Goal: Find specific page/section: Find specific page/section

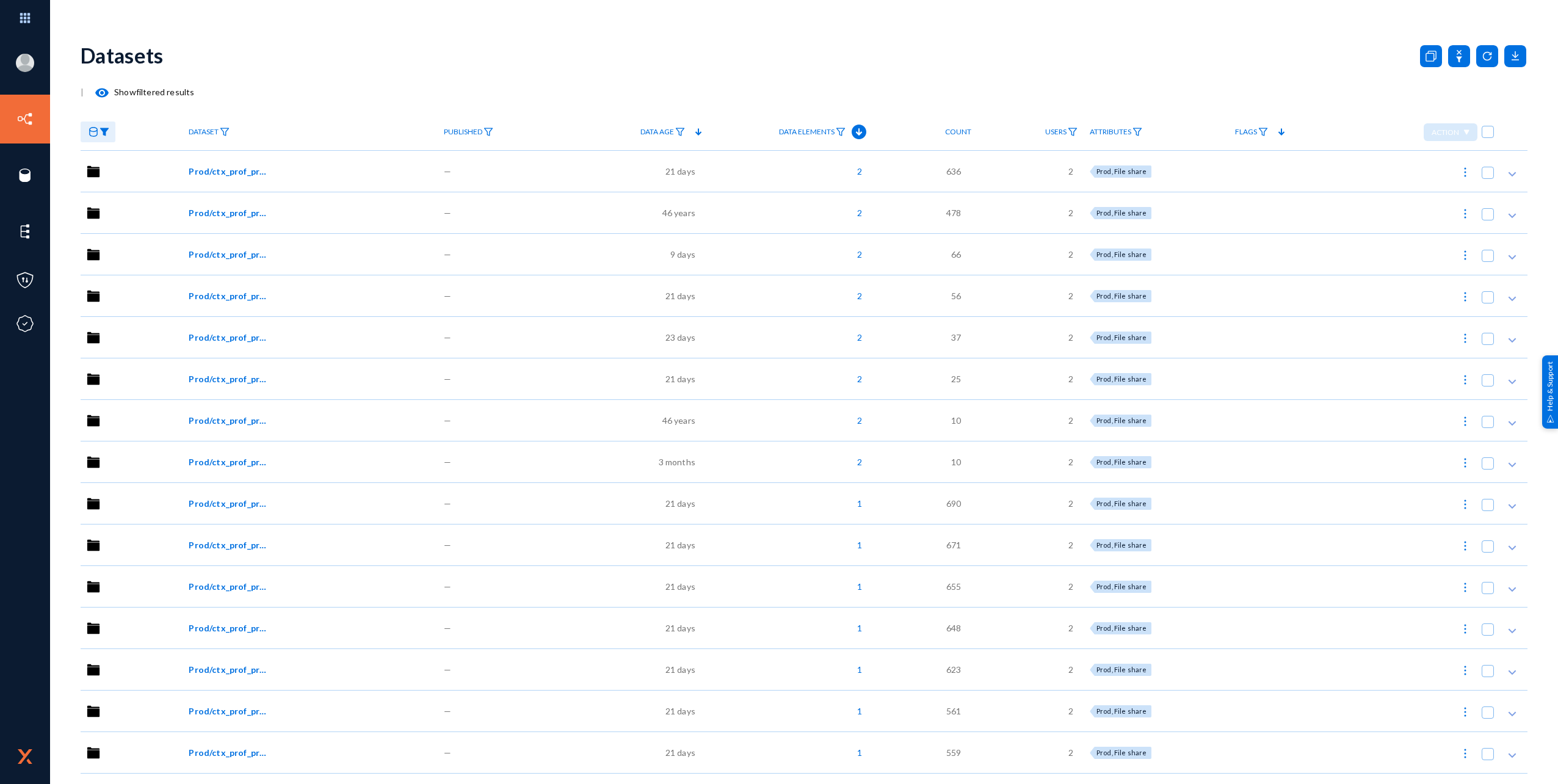
drag, startPoint x: 0, startPoint y: 0, endPoint x: 302, endPoint y: 67, distance: 309.3
click at [302, 67] on div "Datasets" at bounding box center [804, 55] width 1447 height 50
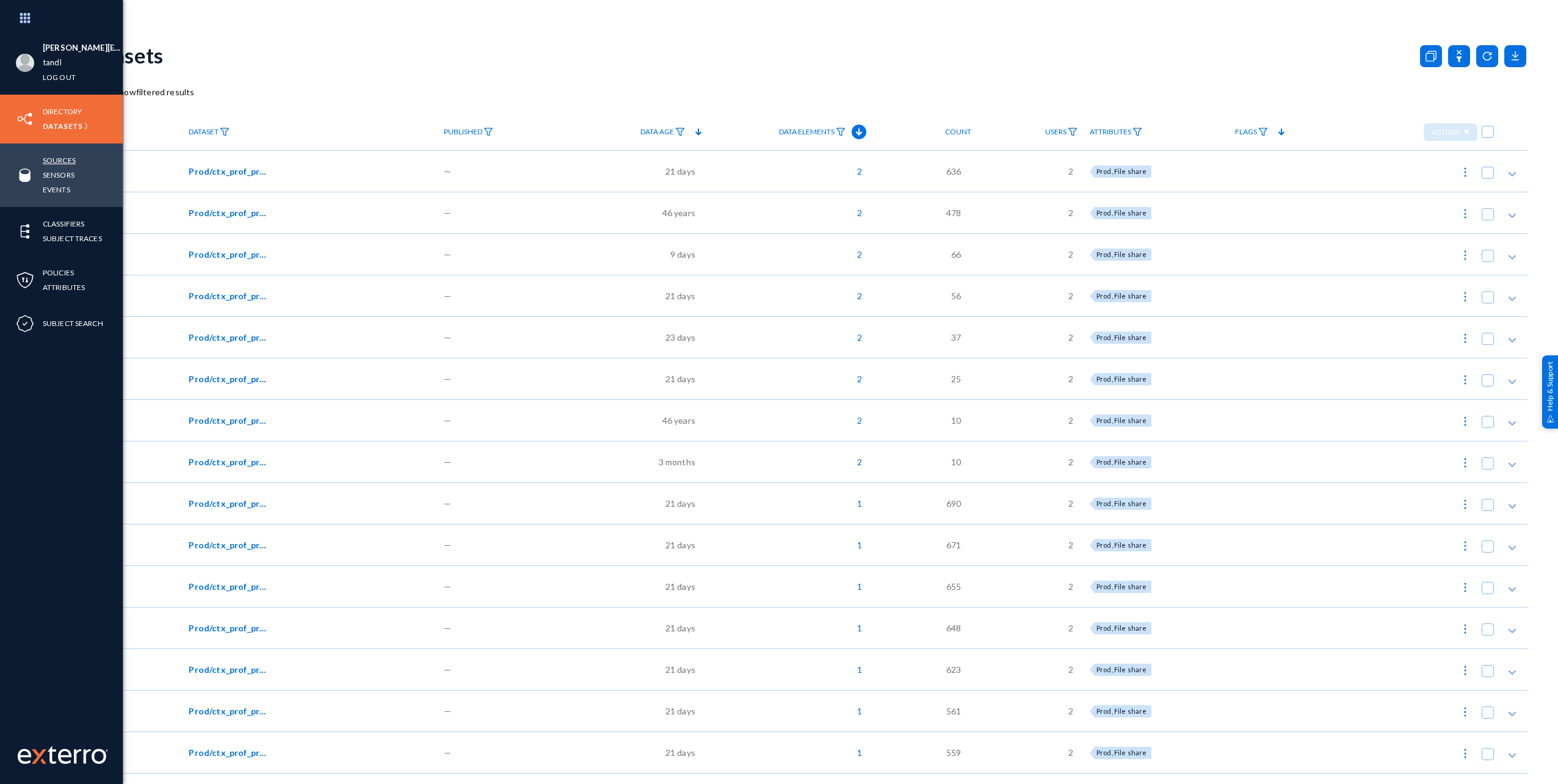
click at [57, 154] on link "Sources" at bounding box center [59, 160] width 33 height 14
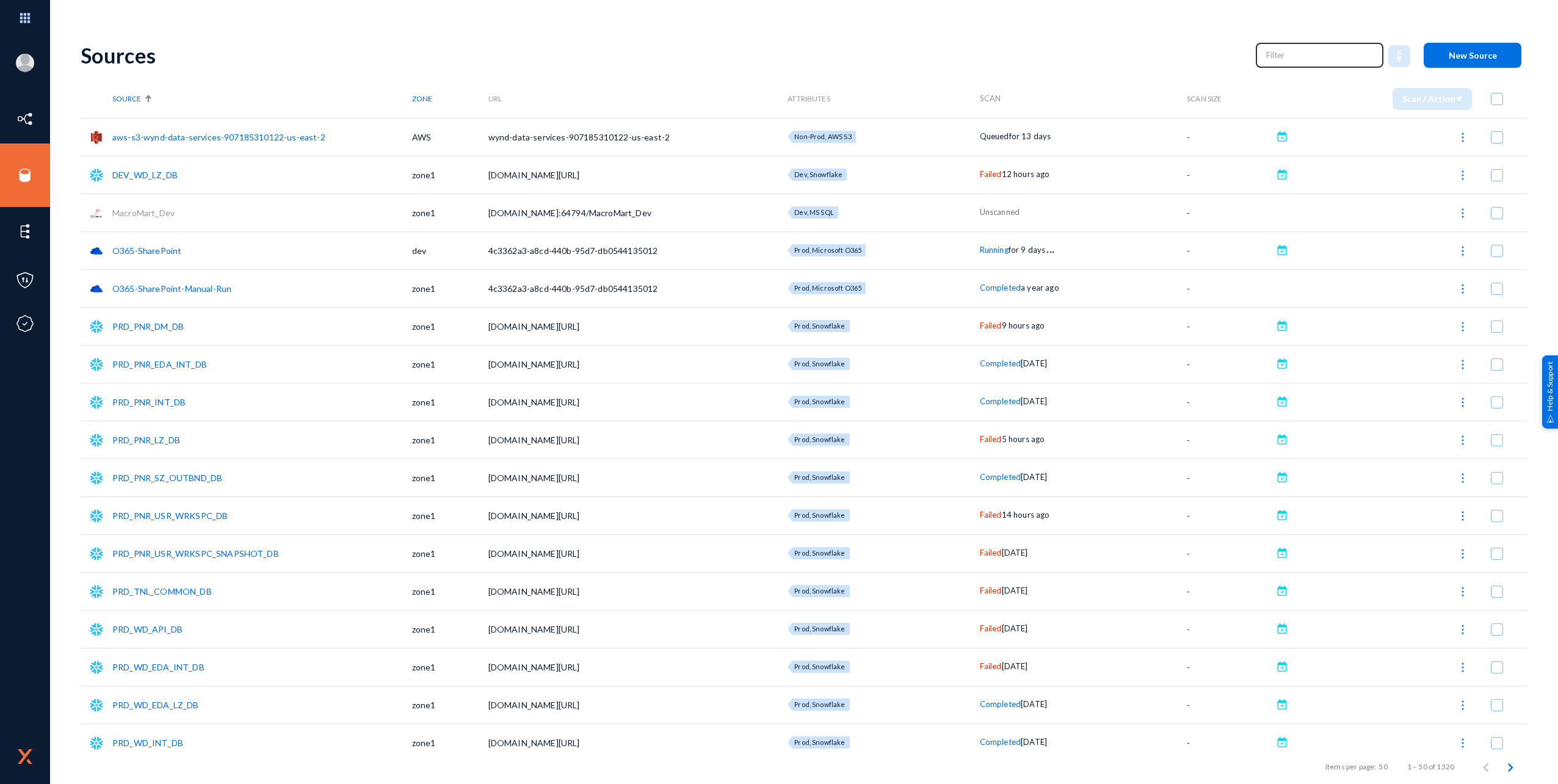
click at [1284, 57] on input "text" at bounding box center [1320, 54] width 108 height 18
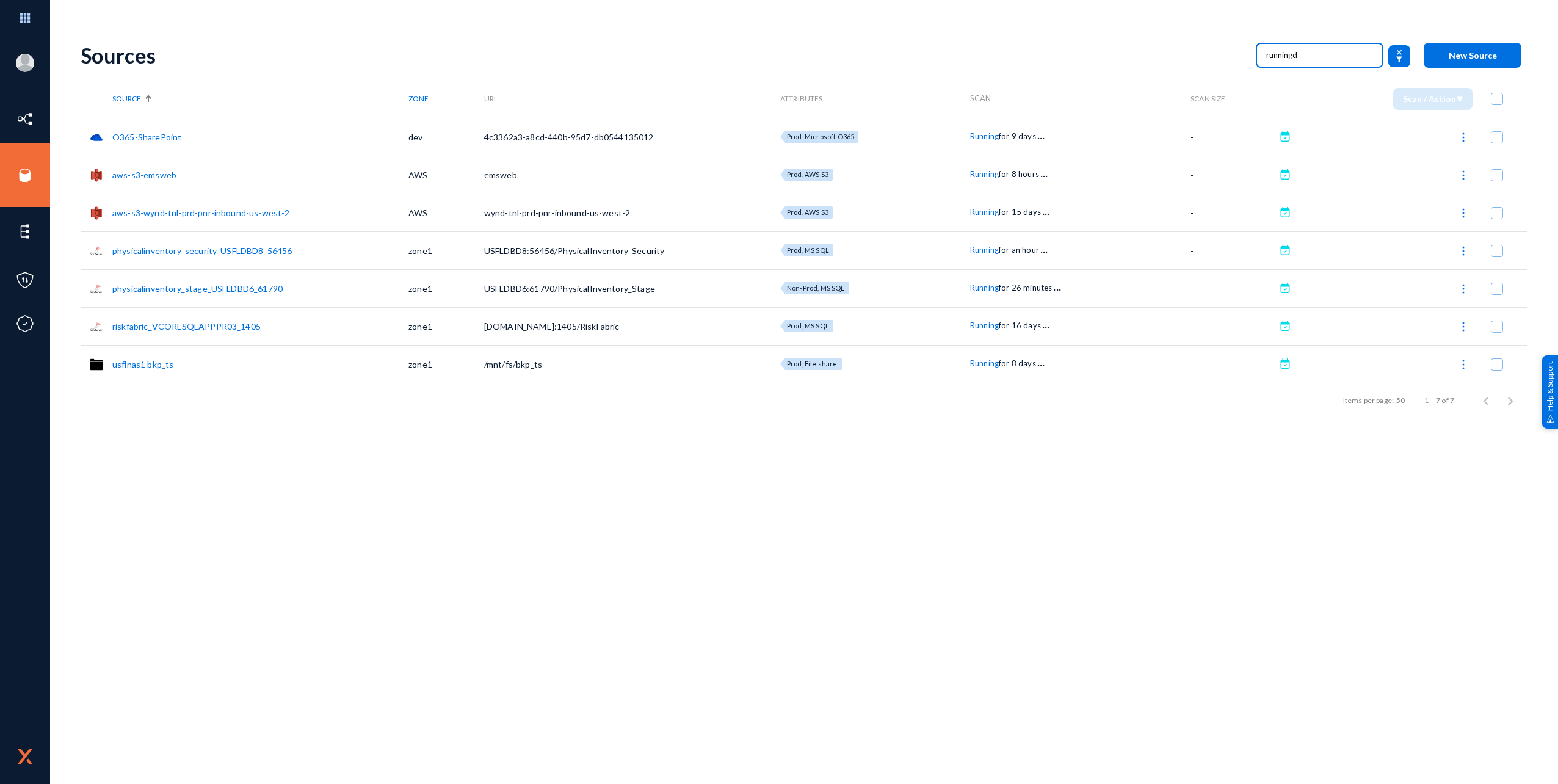
type input "runningd"
click at [582, 486] on div "Sources runningd New Source Source Zone URL Attributes Scan Scan Size Scan / Ac…" at bounding box center [804, 407] width 1447 height 753
